Goal: Task Accomplishment & Management: Manage account settings

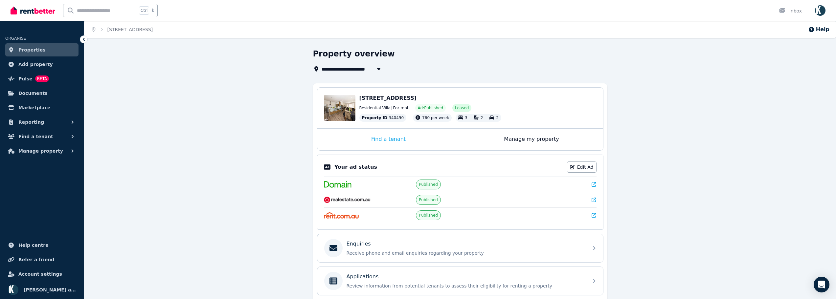
click at [593, 200] on icon at bounding box center [594, 200] width 5 height 5
click at [589, 164] on link "Edit Ad" at bounding box center [582, 167] width 30 height 11
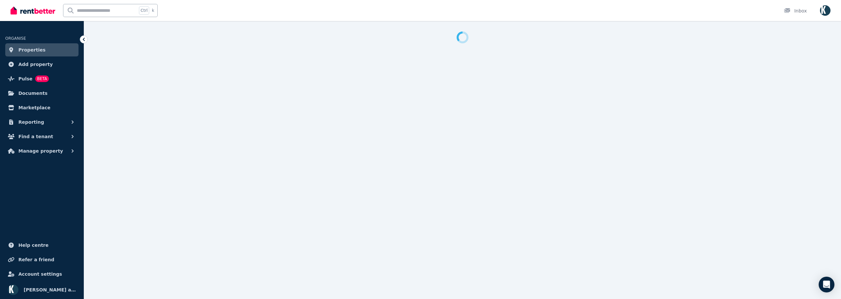
select select "**********"
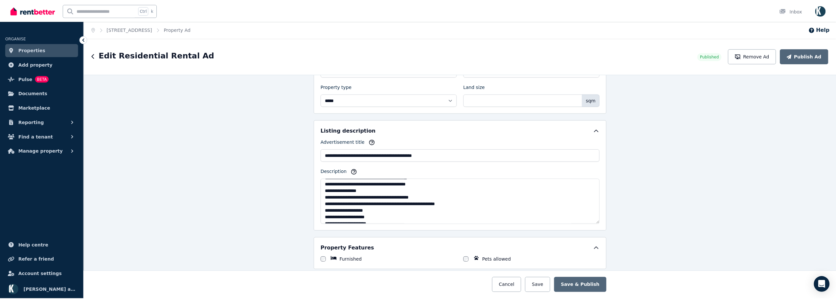
scroll to position [79, 0]
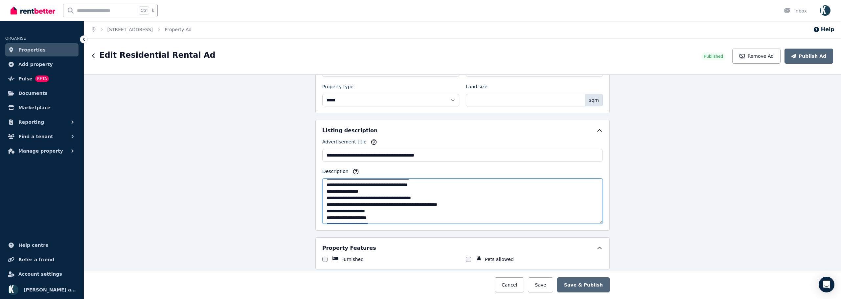
drag, startPoint x: 431, startPoint y: 204, endPoint x: 389, endPoint y: 203, distance: 41.7
click at [389, 203] on textarea "Description" at bounding box center [462, 201] width 281 height 45
click at [328, 207] on textarea "Description" at bounding box center [462, 201] width 281 height 45
drag, startPoint x: 457, startPoint y: 204, endPoint x: 387, endPoint y: 202, distance: 69.4
click at [386, 202] on textarea "Description" at bounding box center [462, 201] width 281 height 45
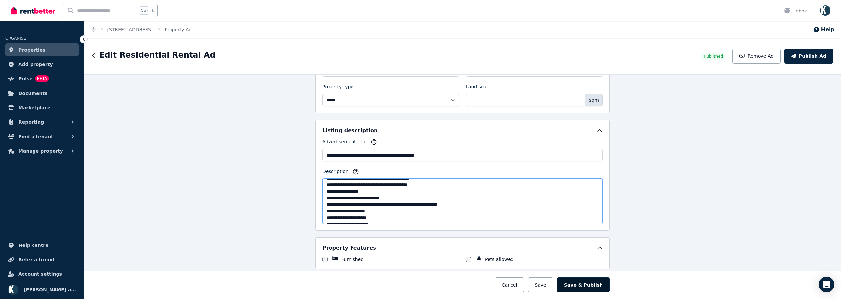
type textarea "**********"
click at [593, 289] on button "Save & Publish" at bounding box center [583, 285] width 53 height 15
